Goal: Find specific page/section: Find specific page/section

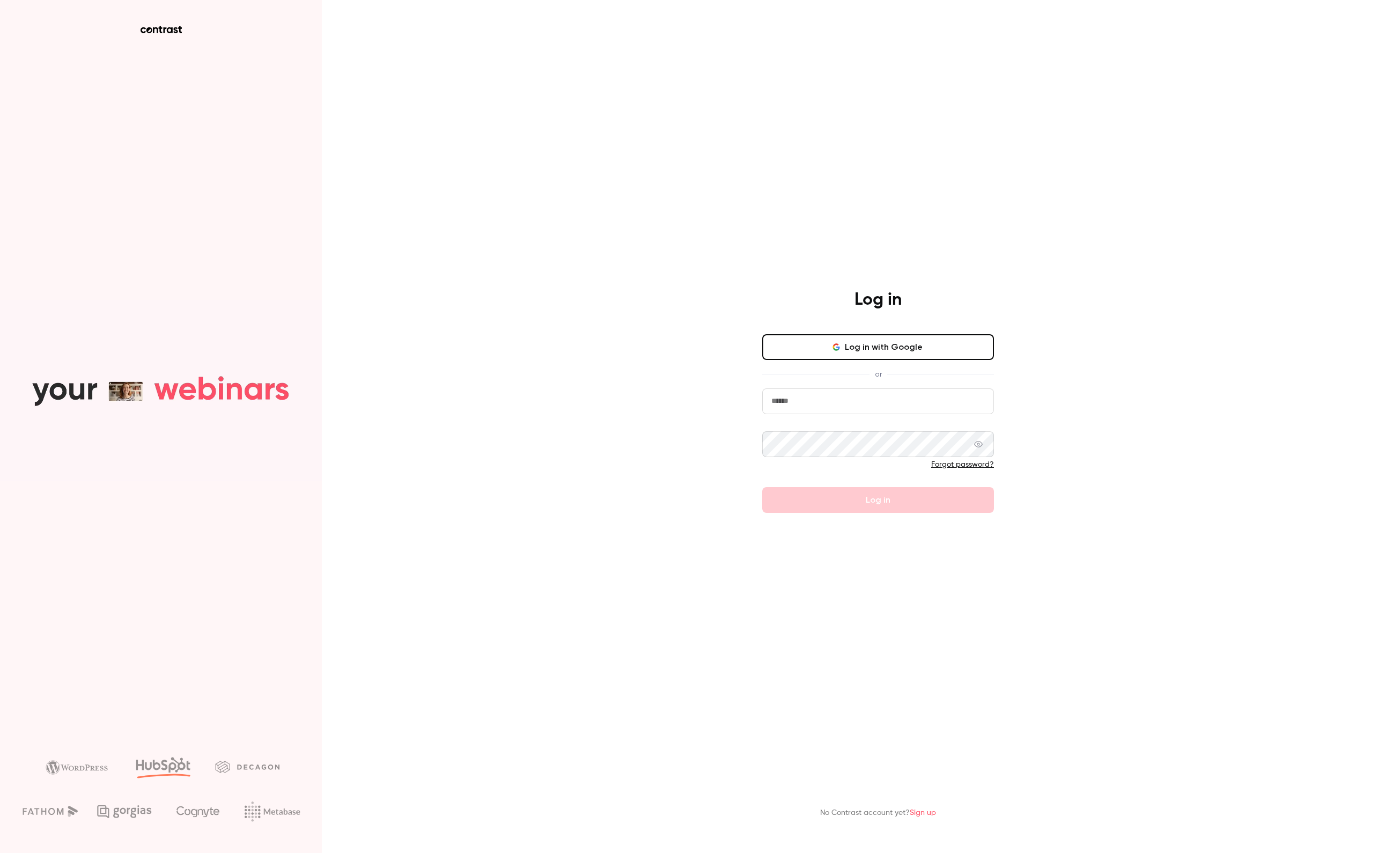
click at [686, 413] on div "Log in Log in with Google or Forgot password? Log in No Contrast account yet? S…" at bounding box center [700, 426] width 1400 height 853
click at [826, 334] on button "Log in with Google" at bounding box center [878, 347] width 232 height 26
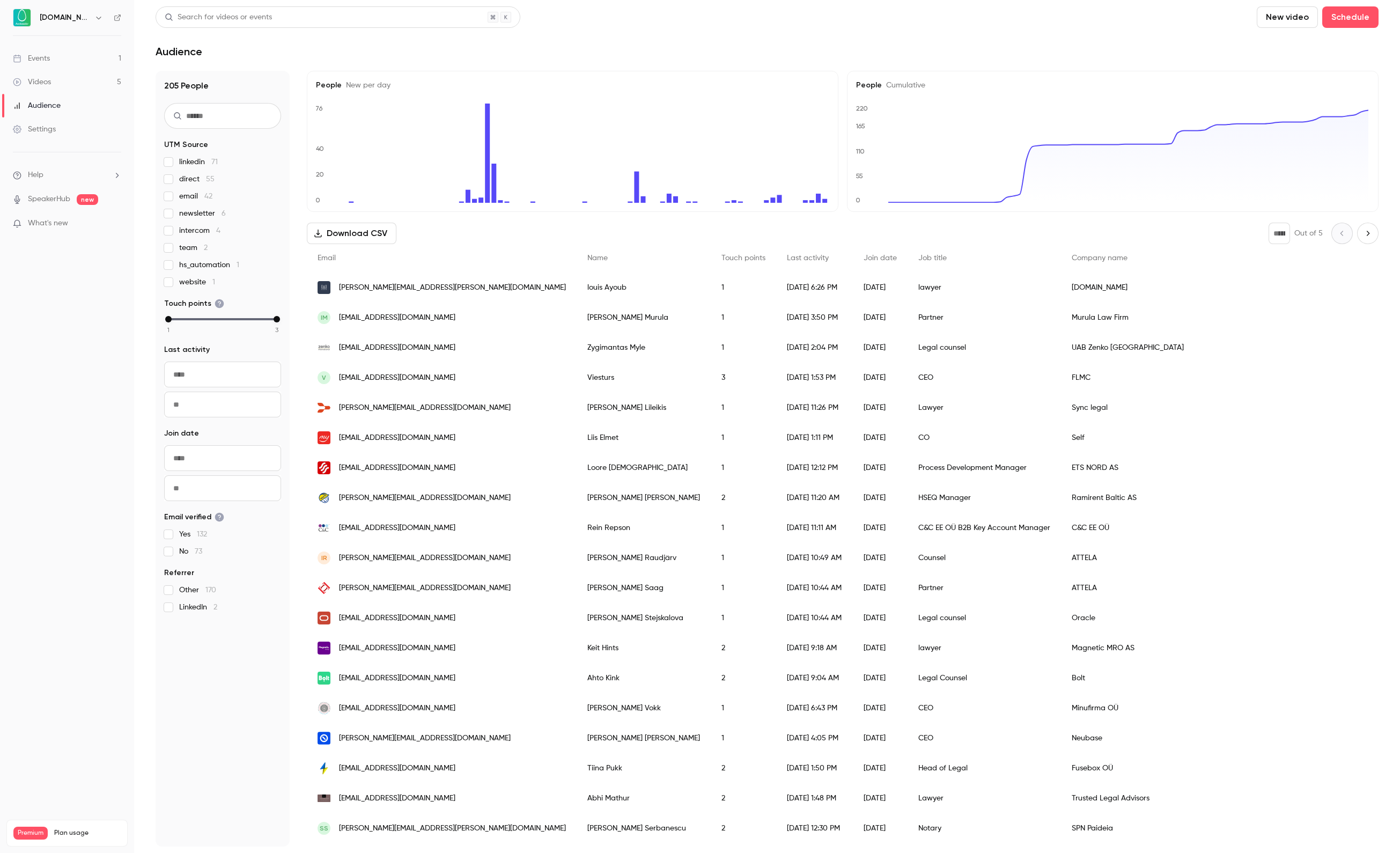
click at [64, 48] on link "Events 1" at bounding box center [67, 58] width 134 height 24
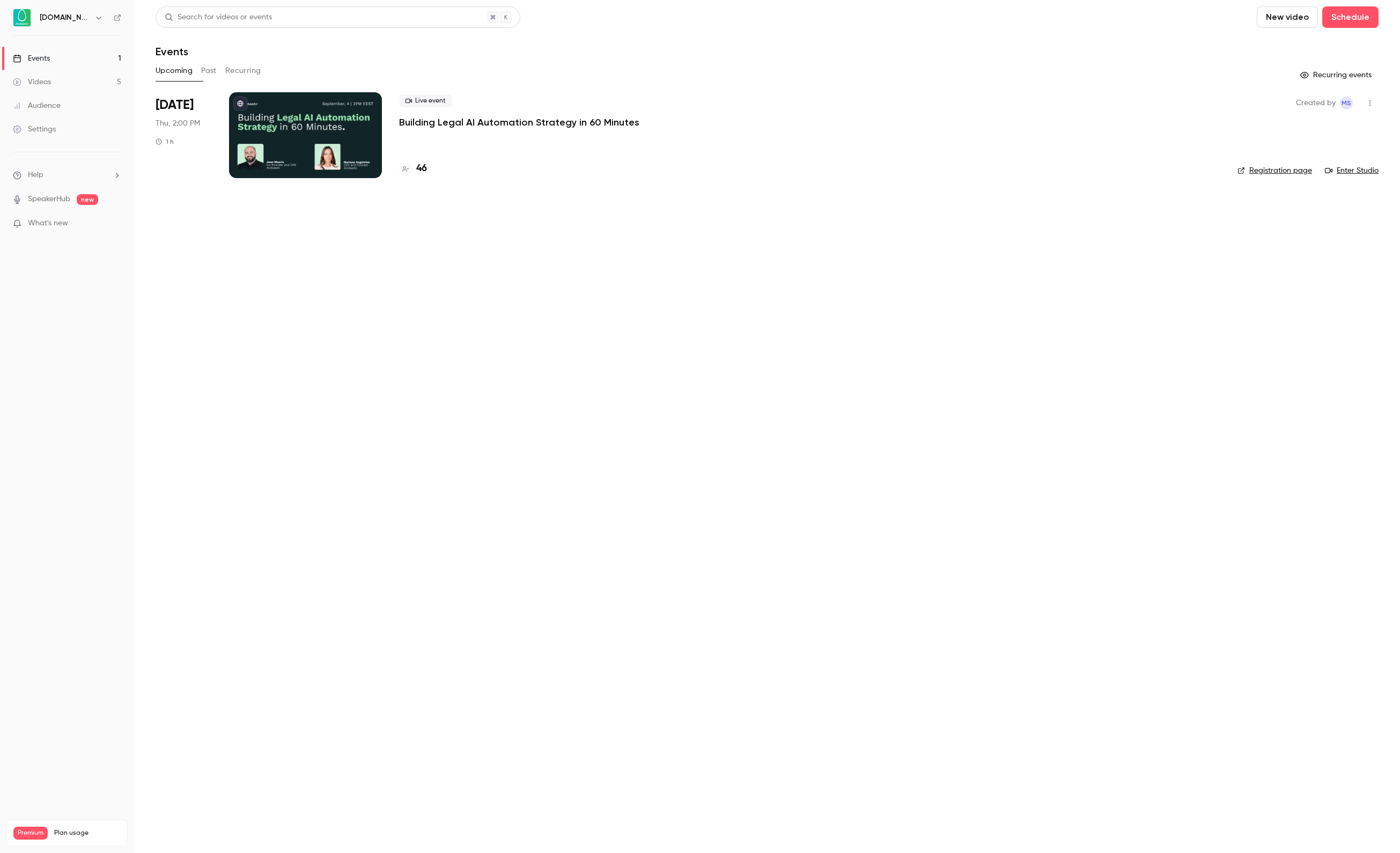
click at [421, 169] on h4 "46" at bounding box center [421, 169] width 10 height 14
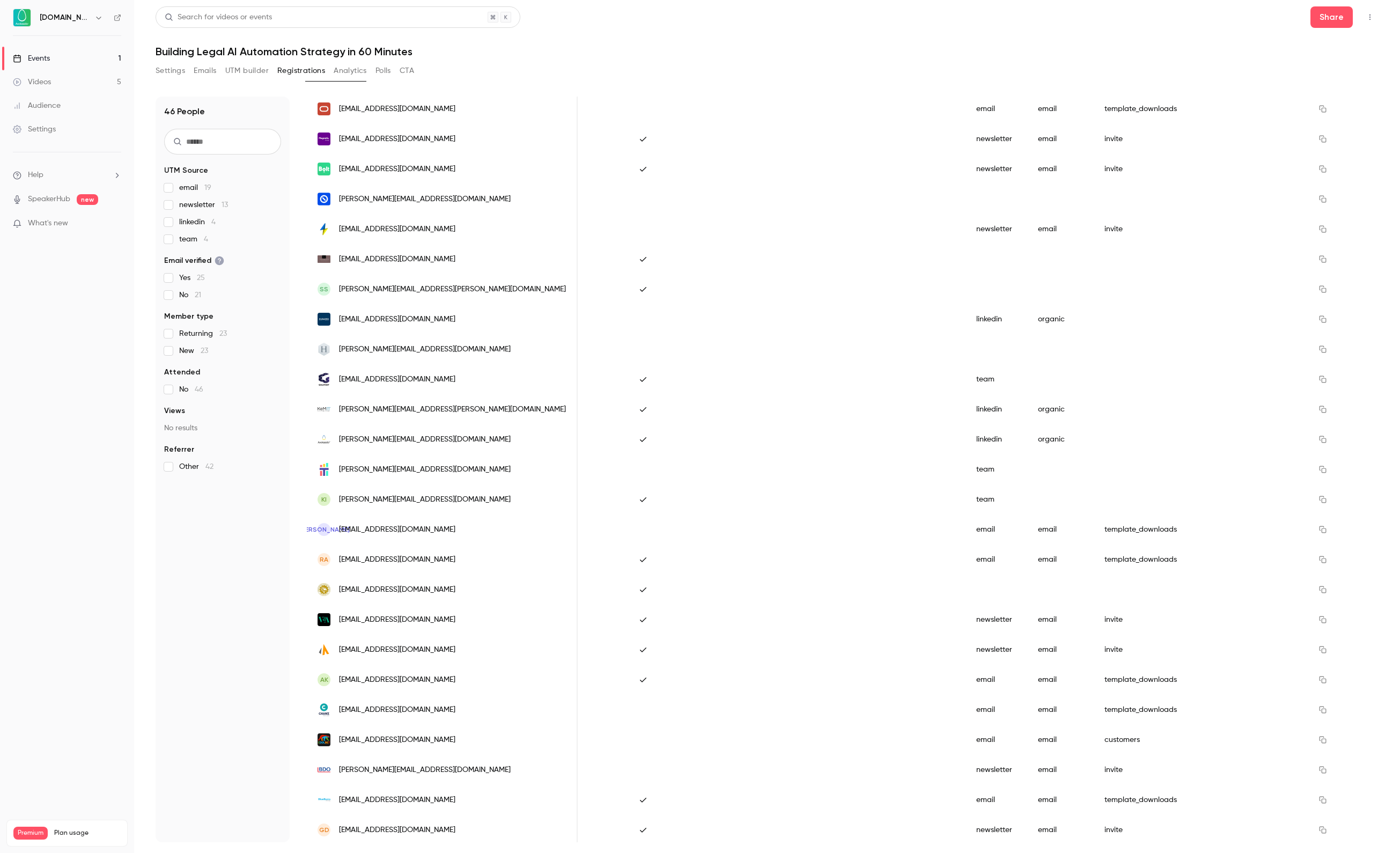
scroll to position [452, 0]
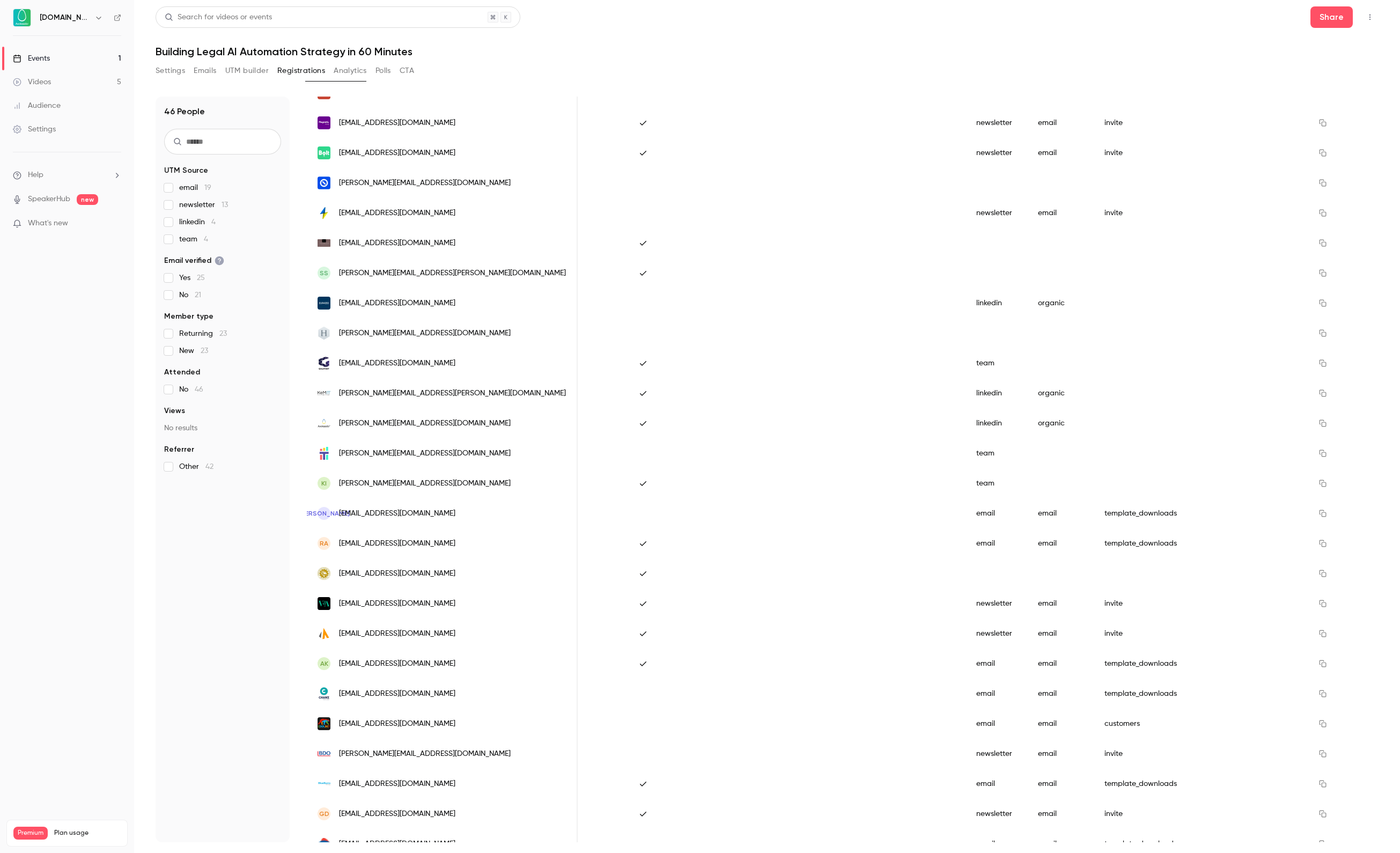
click at [177, 242] on label "team 4" at bounding box center [222, 238] width 117 height 10
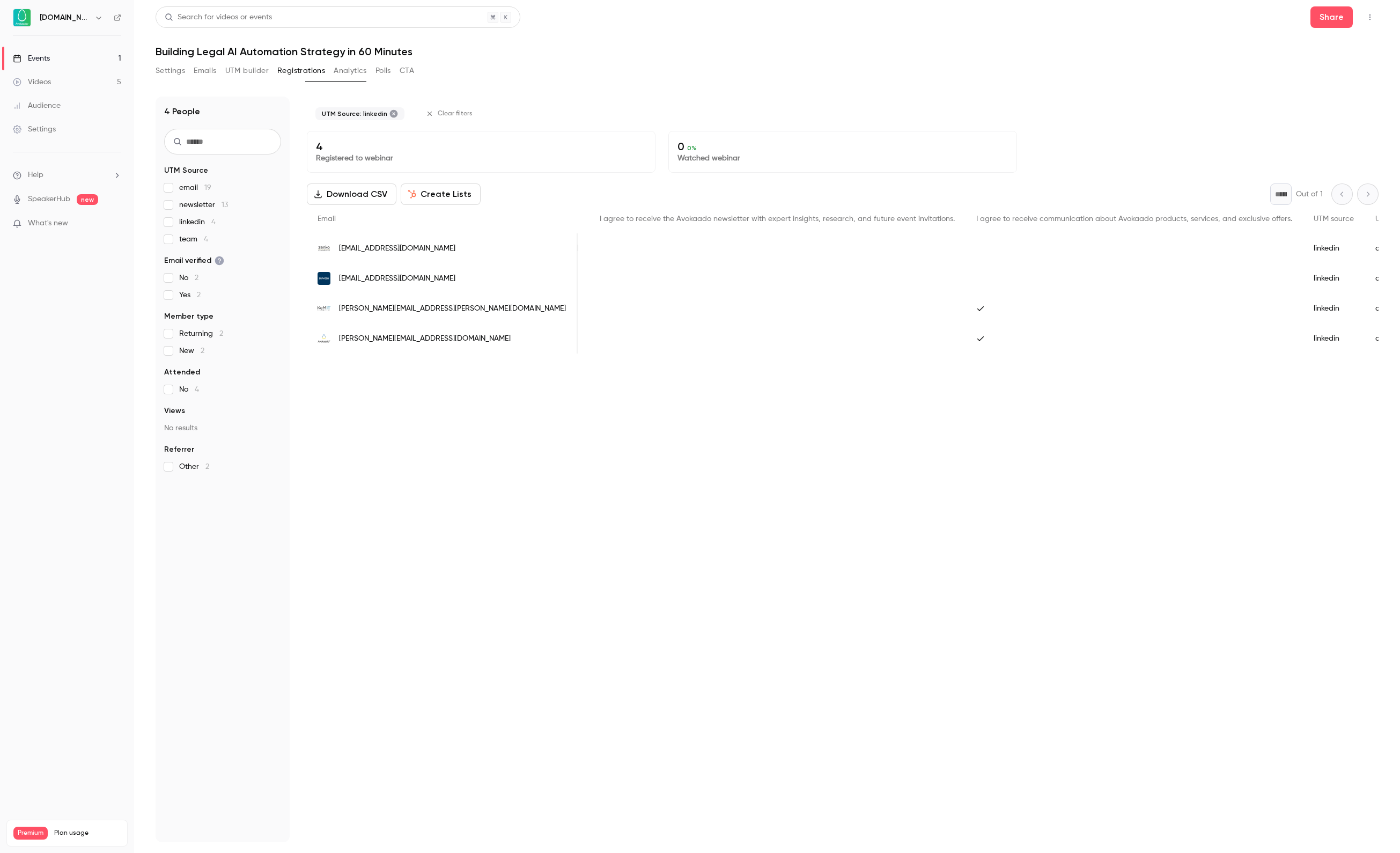
scroll to position [0, 0]
